Goal: Task Accomplishment & Management: Use online tool/utility

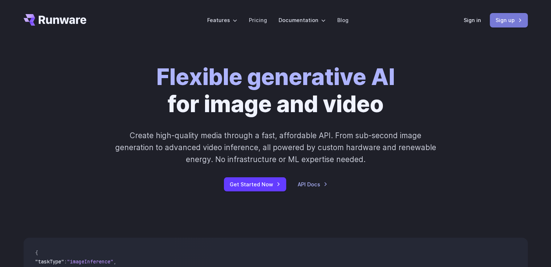
click at [496, 20] on link "Sign up" at bounding box center [509, 20] width 38 height 14
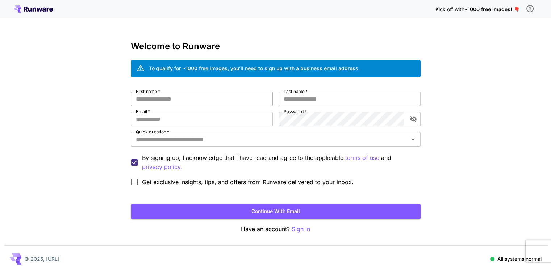
click at [160, 99] on input "First name   *" at bounding box center [202, 99] width 142 height 14
type input "******"
click at [307, 95] on input "Last name   *" at bounding box center [350, 99] width 142 height 14
type input "******"
click at [158, 115] on input "Email   *" at bounding box center [202, 119] width 142 height 14
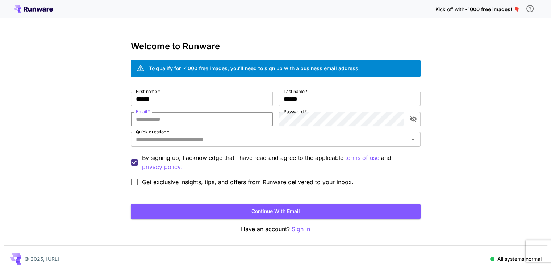
type input "**********"
click at [410, 122] on icon "toggle password visibility" at bounding box center [413, 119] width 7 height 7
click at [264, 134] on div "Quick question   *" at bounding box center [276, 139] width 290 height 14
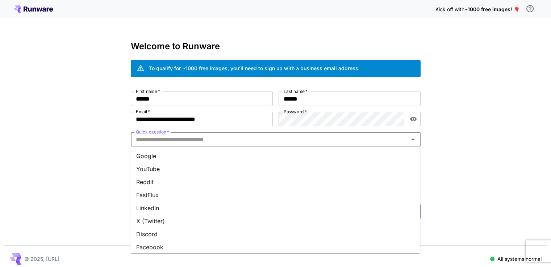
click at [215, 170] on li "YouTube" at bounding box center [275, 169] width 290 height 13
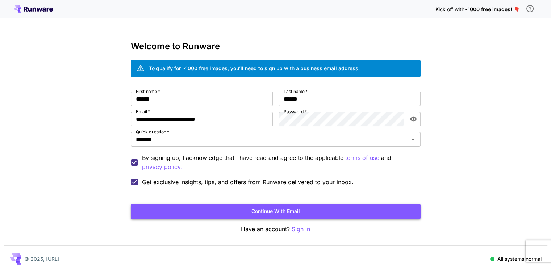
click at [307, 211] on button "Continue with email" at bounding box center [276, 211] width 290 height 15
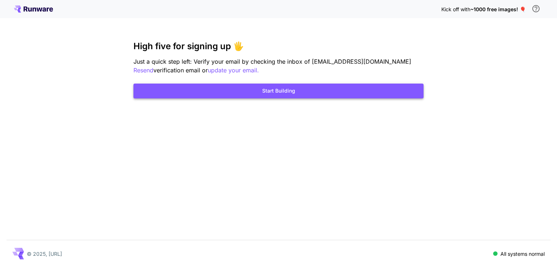
click at [299, 87] on button "Start Building" at bounding box center [278, 91] width 290 height 15
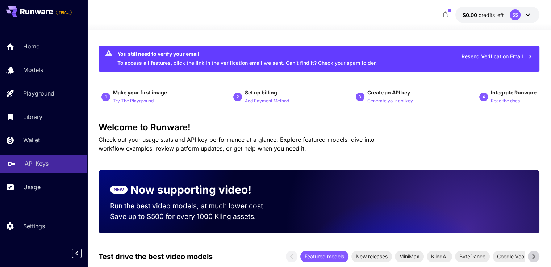
click at [39, 166] on p "API Keys" at bounding box center [37, 163] width 24 height 9
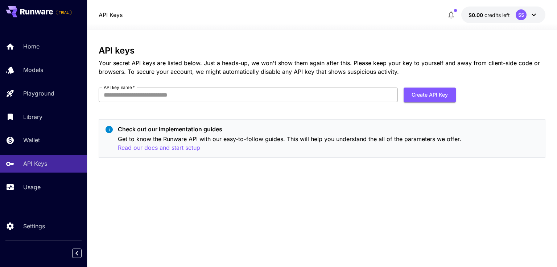
click at [143, 97] on input "API key name   *" at bounding box center [248, 95] width 299 height 14
click at [125, 96] on input "API key name   *" at bounding box center [248, 95] width 299 height 14
click at [416, 93] on button "Create API Key" at bounding box center [429, 95] width 52 height 15
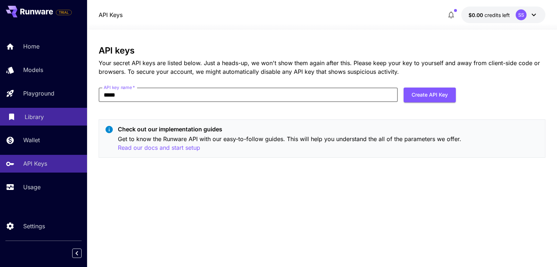
drag, startPoint x: 134, startPoint y: 96, endPoint x: 58, endPoint y: 112, distance: 78.5
click at [58, 112] on div "TRIAL Home Models Playground Library Wallet API Keys Usage Settings API Keys $0…" at bounding box center [278, 133] width 557 height 267
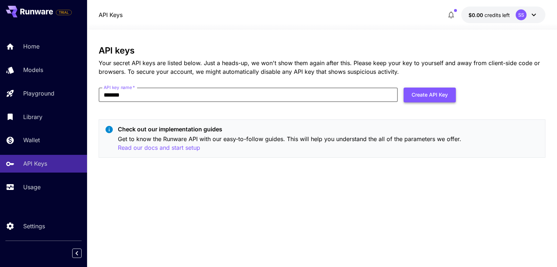
type input "*******"
click at [442, 90] on button "Create API Key" at bounding box center [429, 95] width 52 height 15
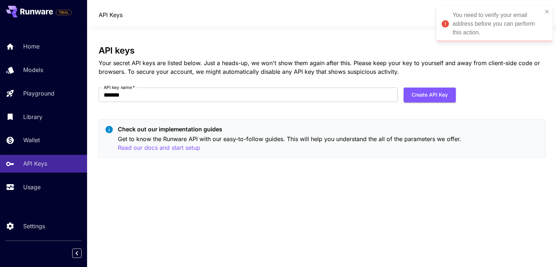
click at [244, 48] on h3 "API keys" at bounding box center [322, 51] width 446 height 10
click at [262, 163] on div "API keys Your secret API keys are listed below. Just a heads-up, we won't show …" at bounding box center [322, 149] width 446 height 206
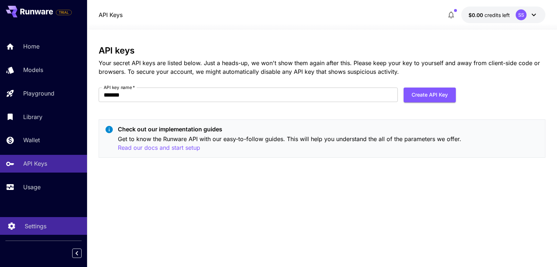
click at [41, 223] on p "Settings" at bounding box center [36, 226] width 22 height 9
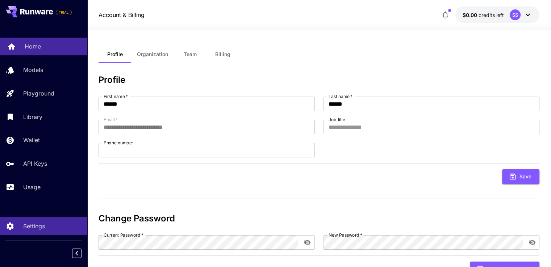
click at [58, 38] on link "Home" at bounding box center [43, 47] width 87 height 18
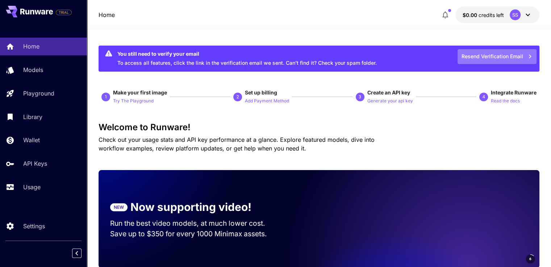
click at [490, 57] on button "Resend Verification Email" at bounding box center [497, 56] width 79 height 15
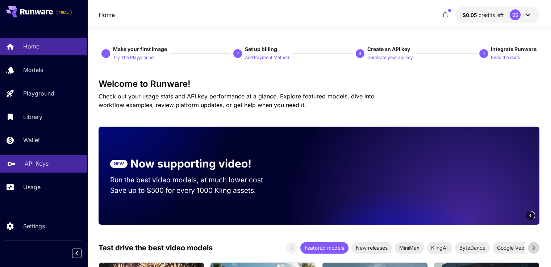
click at [39, 162] on p "API Keys" at bounding box center [37, 163] width 24 height 9
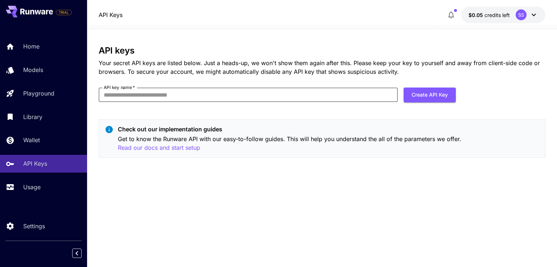
click at [116, 95] on input "API key name   *" at bounding box center [248, 95] width 299 height 14
type input "*****"
click at [439, 99] on button "Create API Key" at bounding box center [429, 95] width 52 height 15
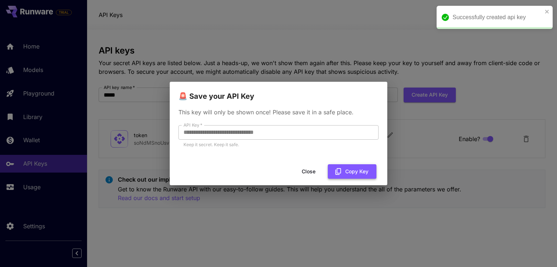
click at [347, 170] on button "Copy Key" at bounding box center [352, 171] width 49 height 15
click at [300, 171] on button "Close" at bounding box center [308, 171] width 33 height 15
